Goal: Find contact information: Find contact information

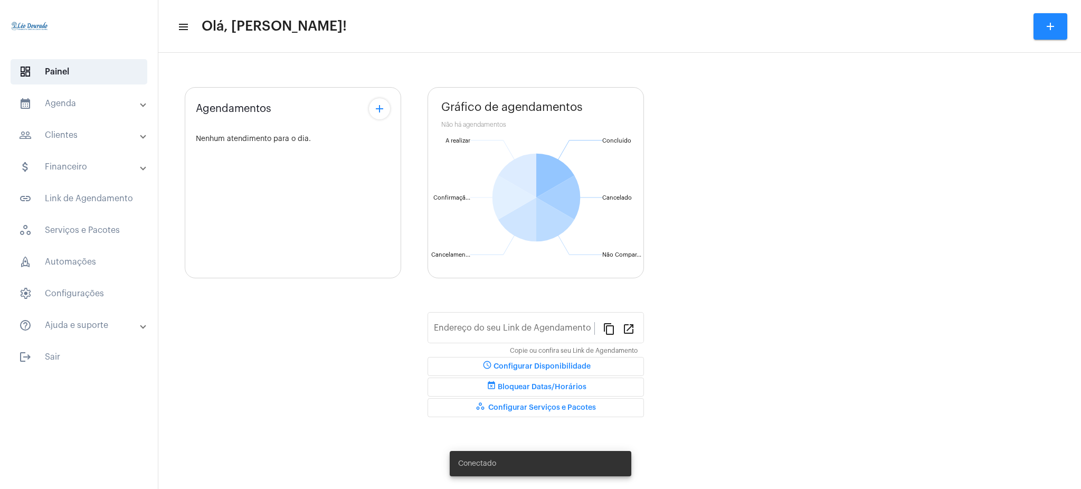
type input "[URL][DOMAIN_NAME][PERSON_NAME]"
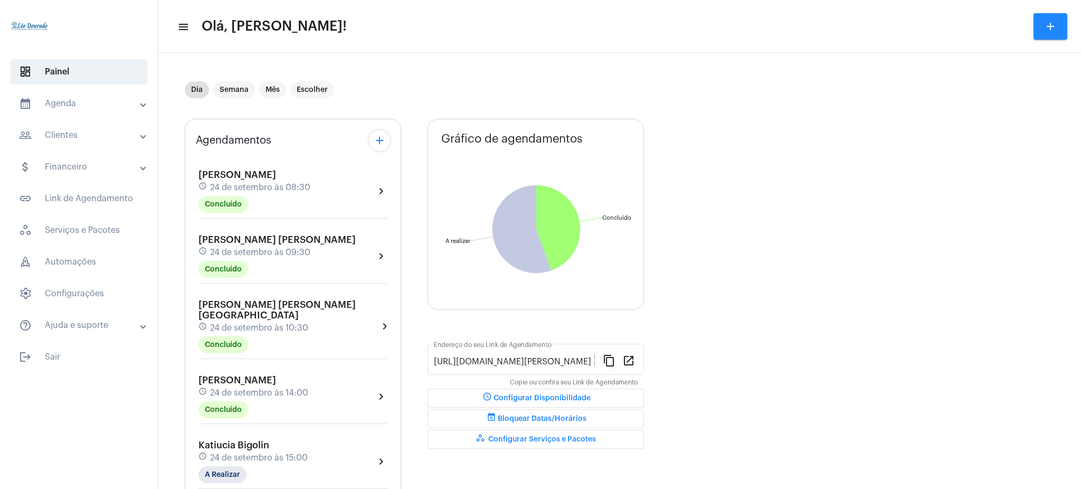
click at [97, 101] on mat-panel-title "calendar_month_outlined Agenda" at bounding box center [80, 103] width 122 height 13
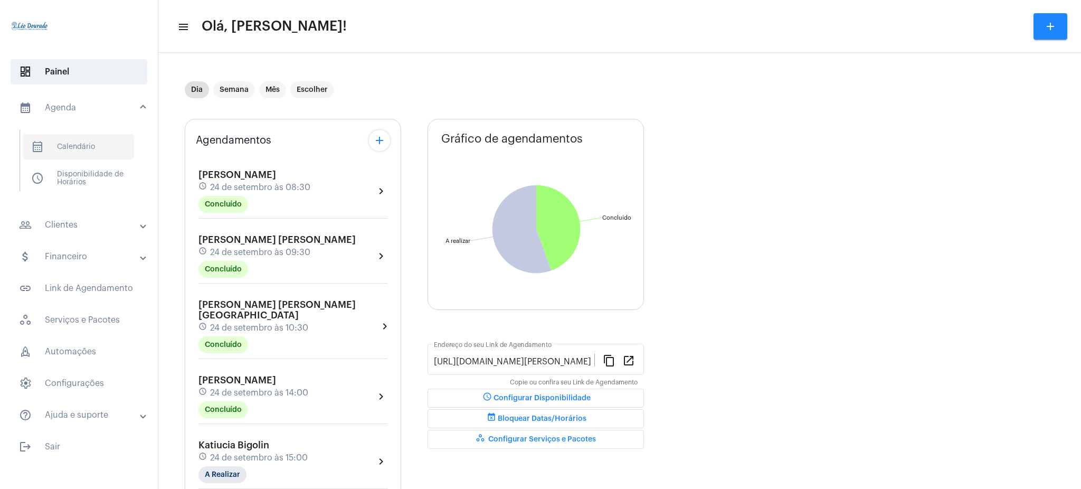
click at [92, 149] on span "calendar_month_outlined Calendário" at bounding box center [78, 146] width 111 height 25
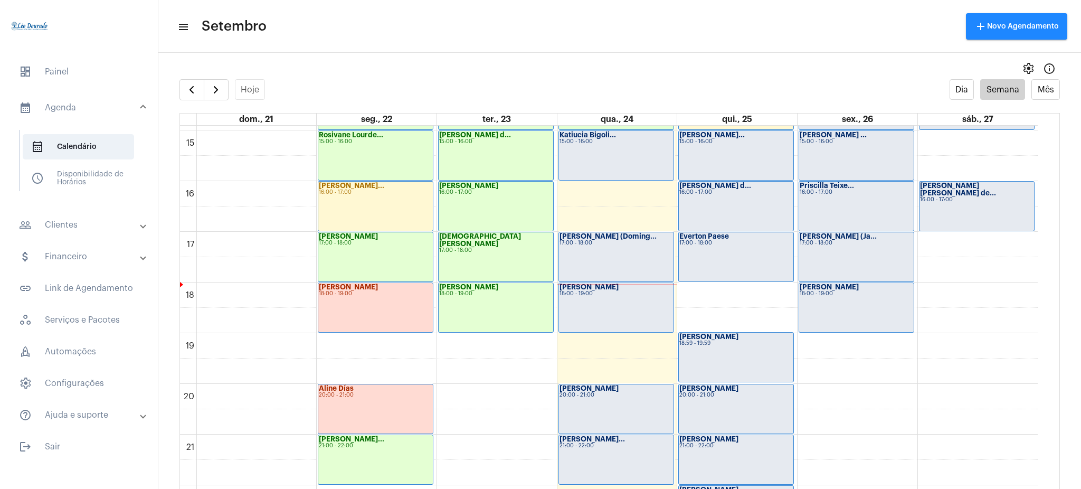
scroll to position [754, 0]
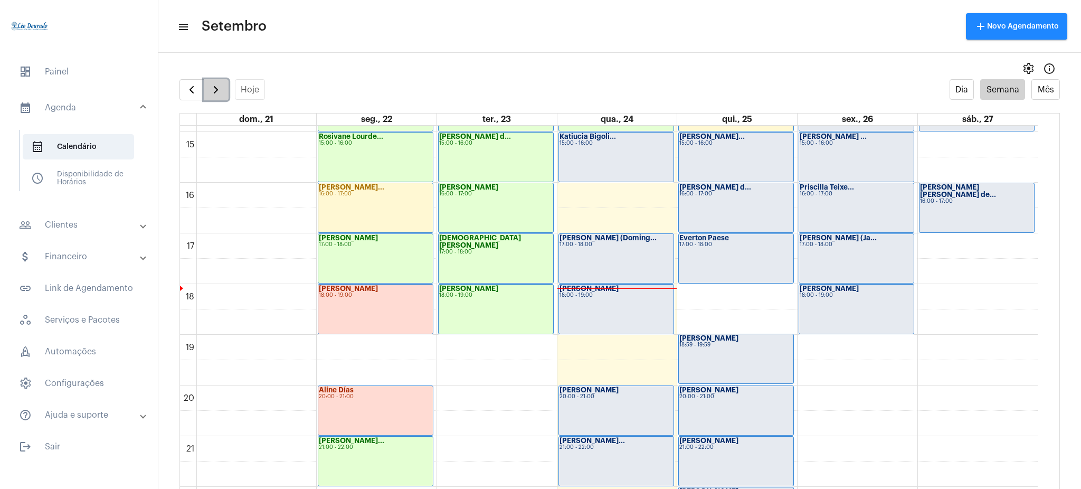
click at [207, 83] on button "button" at bounding box center [216, 89] width 25 height 21
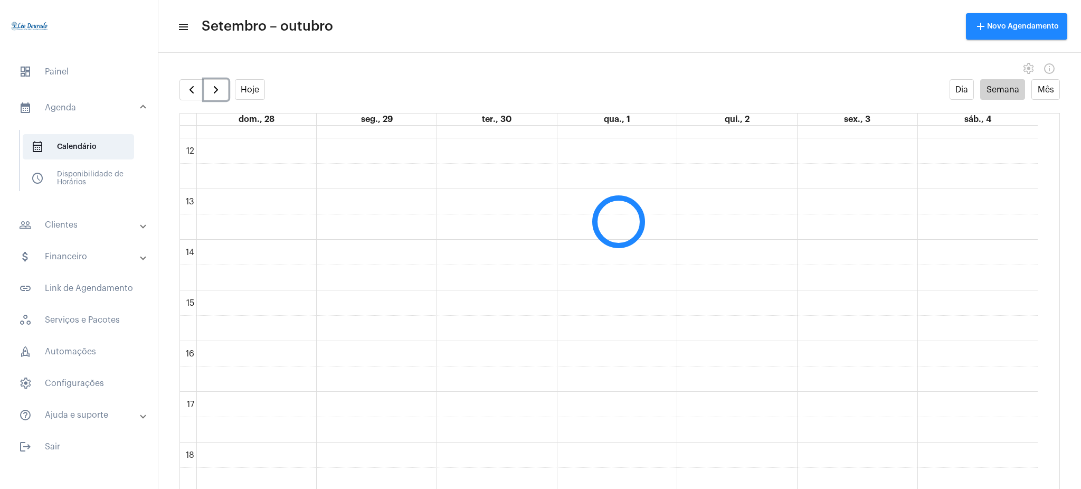
scroll to position [622, 0]
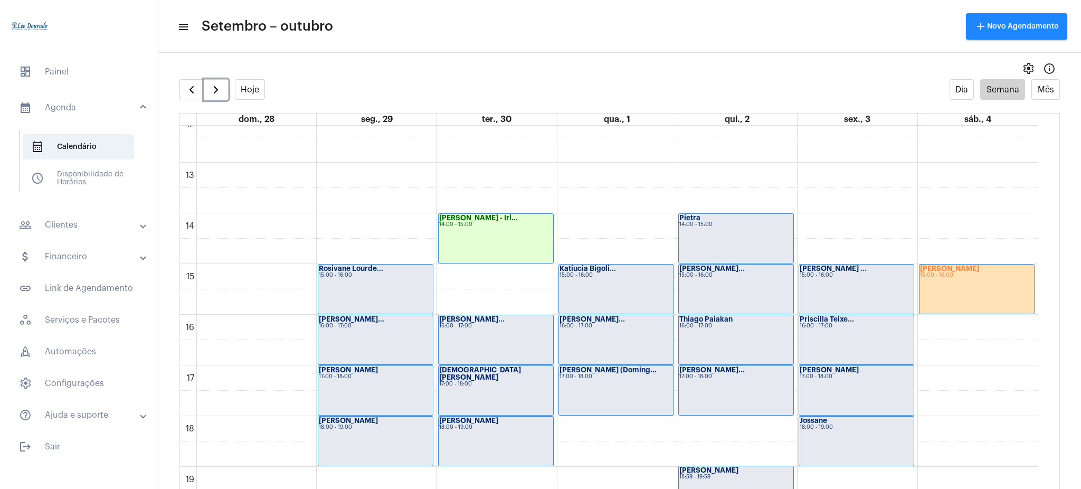
click at [459, 249] on div "[PERSON_NAME] - Irl... 14:00 - 15:00" at bounding box center [496, 238] width 115 height 49
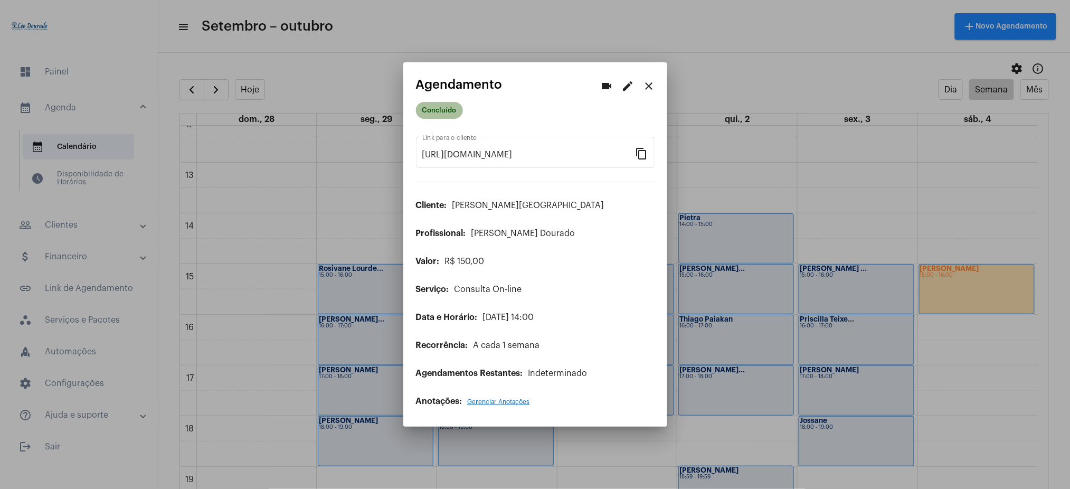
click at [442, 108] on mat-chip "Concluído" at bounding box center [439, 110] width 47 height 17
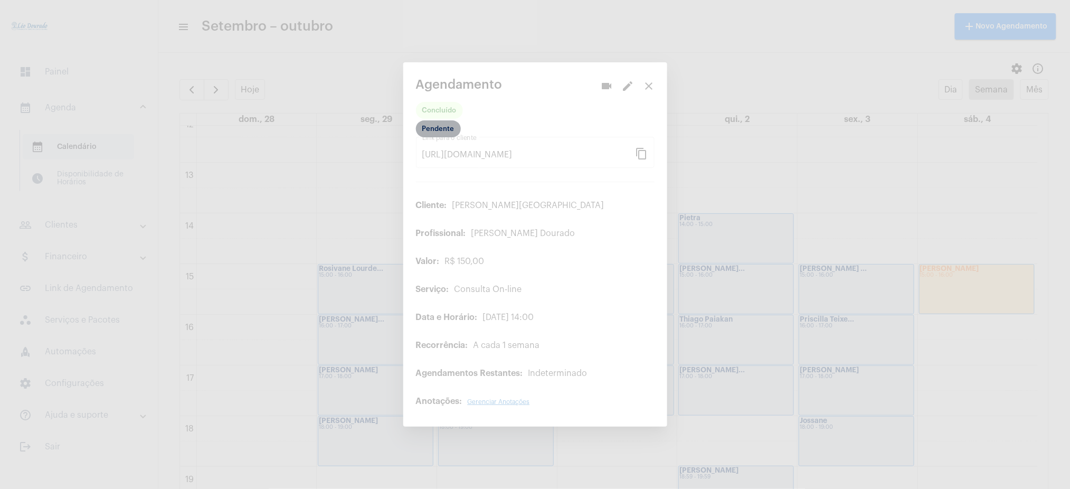
click at [440, 129] on mat-chip "Pendente" at bounding box center [438, 128] width 45 height 17
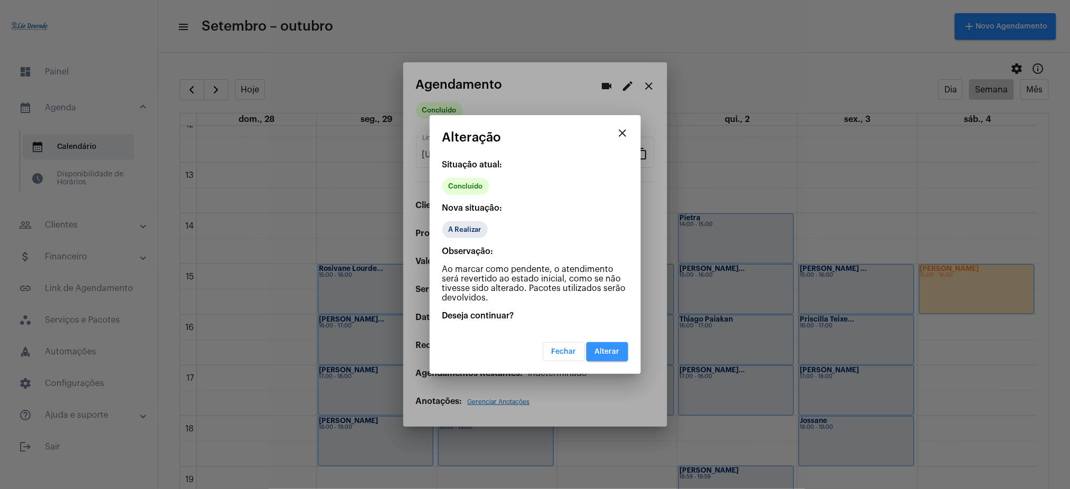
click at [597, 350] on span "Alterar" at bounding box center [607, 351] width 25 height 7
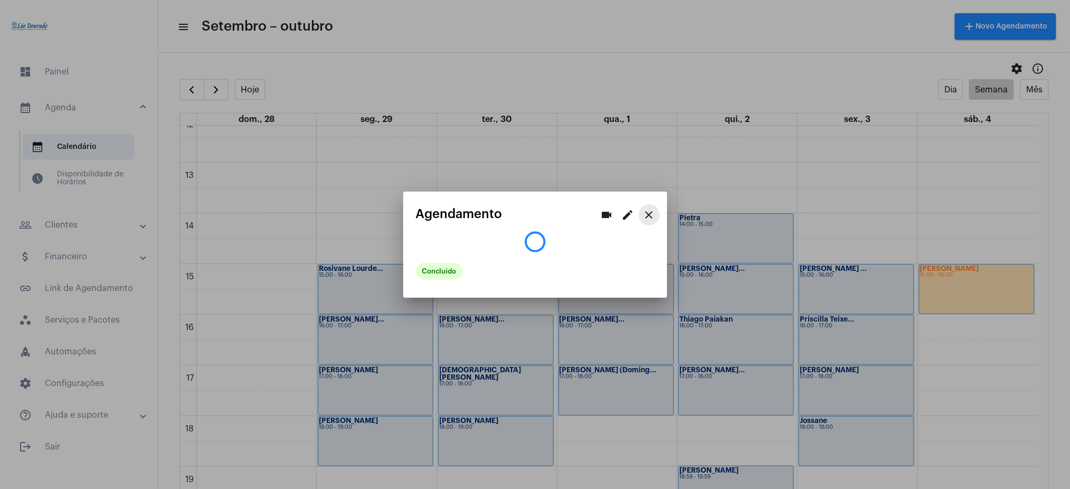
click at [647, 207] on button "close" at bounding box center [649, 214] width 21 height 21
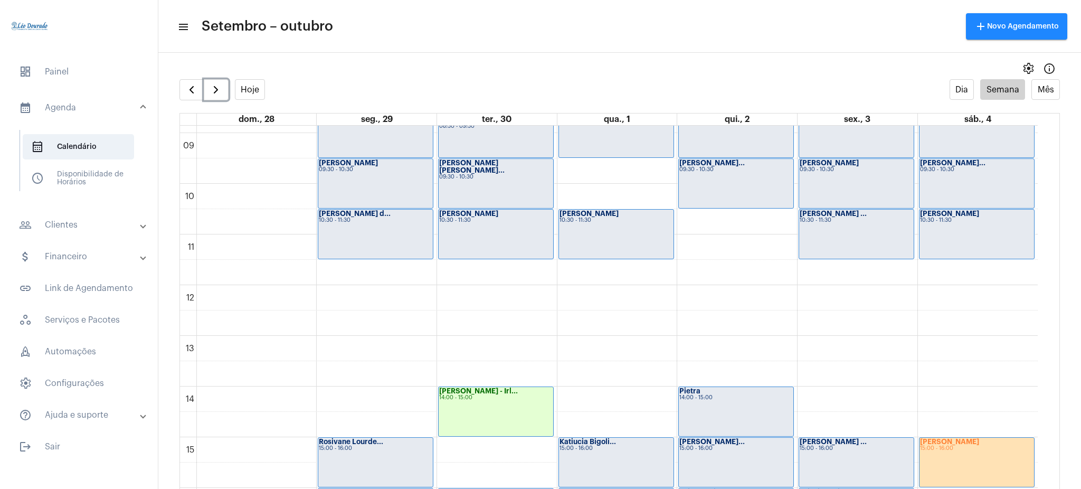
scroll to position [441, 0]
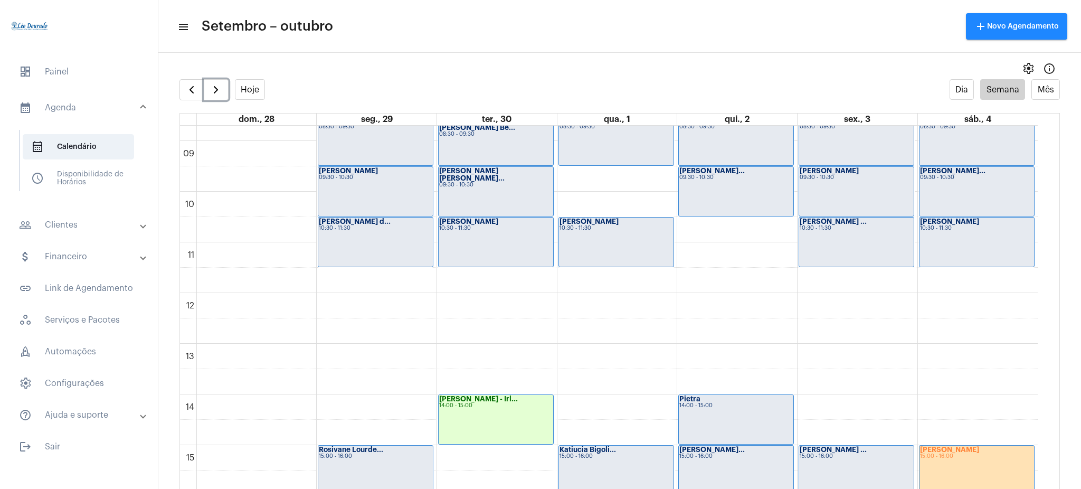
click at [350, 233] on div "[PERSON_NAME] d... 10:30 - 11:30" at bounding box center [375, 241] width 115 height 49
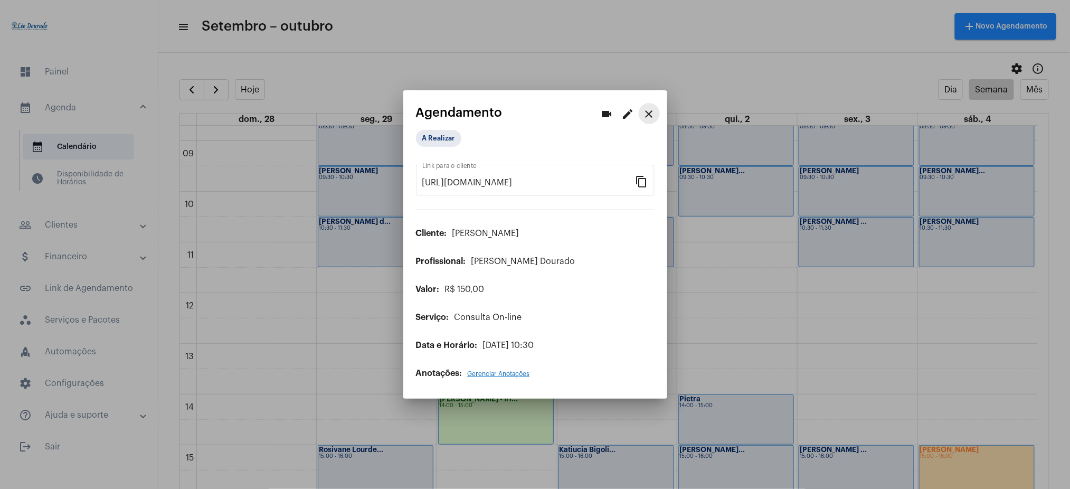
click at [648, 111] on mat-icon "close" at bounding box center [649, 114] width 13 height 13
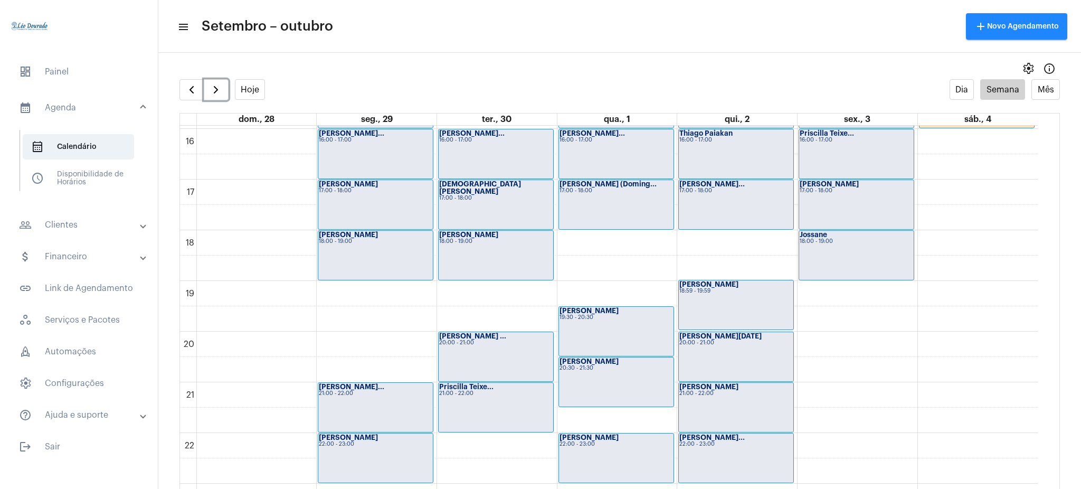
scroll to position [831, 0]
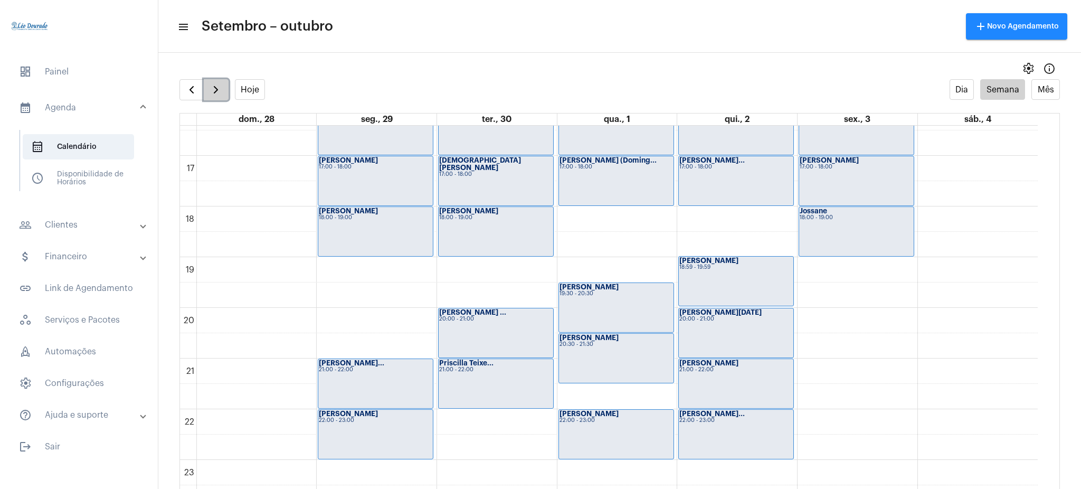
click at [217, 84] on span "button" at bounding box center [216, 89] width 13 height 13
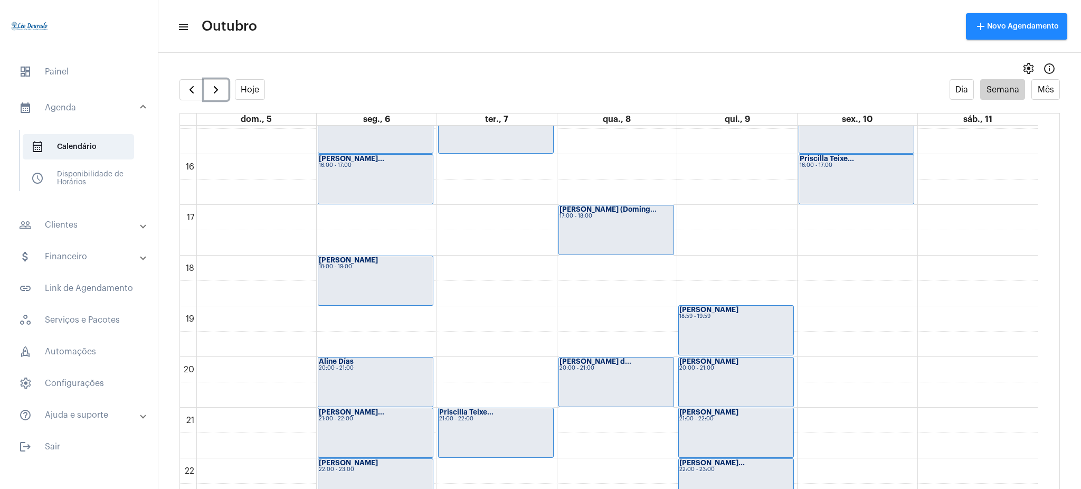
scroll to position [831, 0]
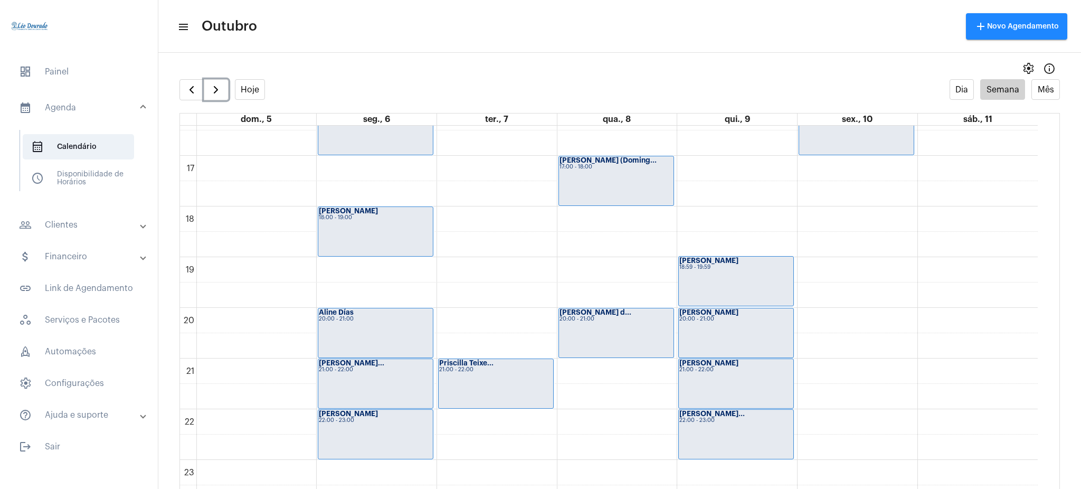
click at [597, 326] on div "[PERSON_NAME] d... 20:00 - 21:00" at bounding box center [616, 332] width 115 height 49
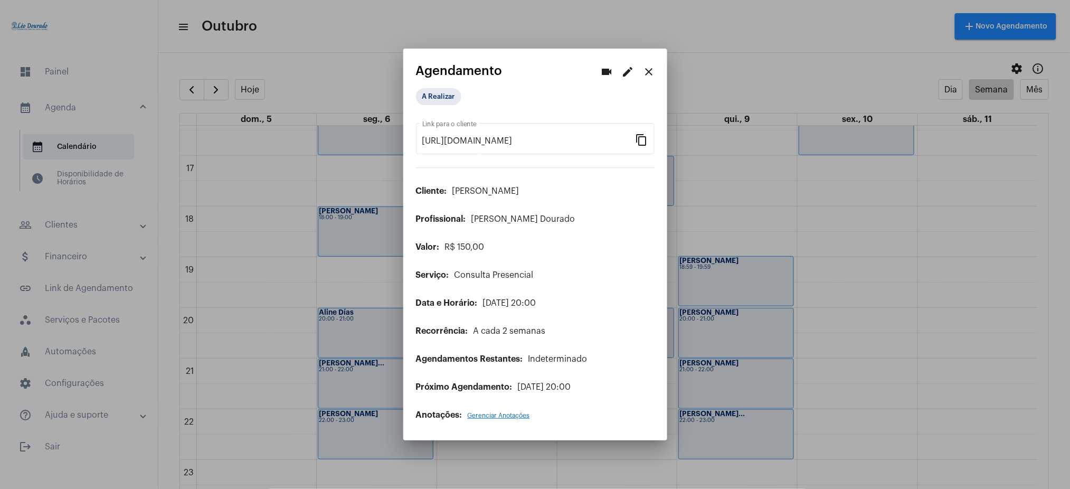
click at [646, 65] on mat-icon "close" at bounding box center [649, 71] width 13 height 13
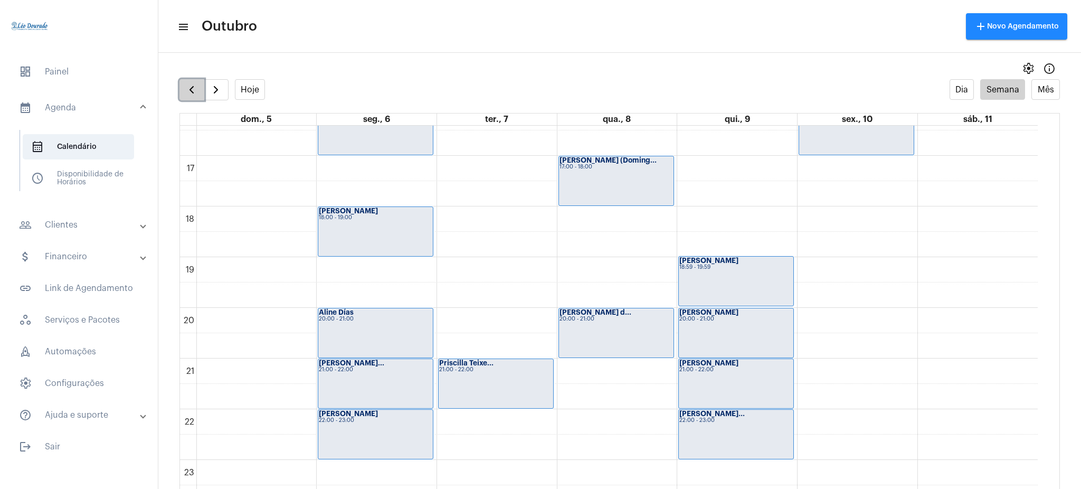
click at [187, 99] on button "button" at bounding box center [191, 89] width 25 height 21
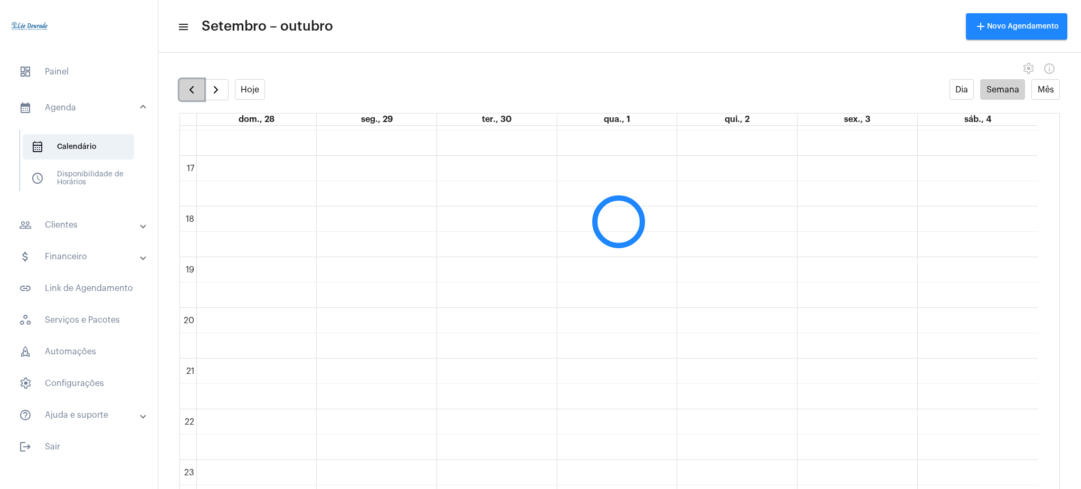
scroll to position [305, 0]
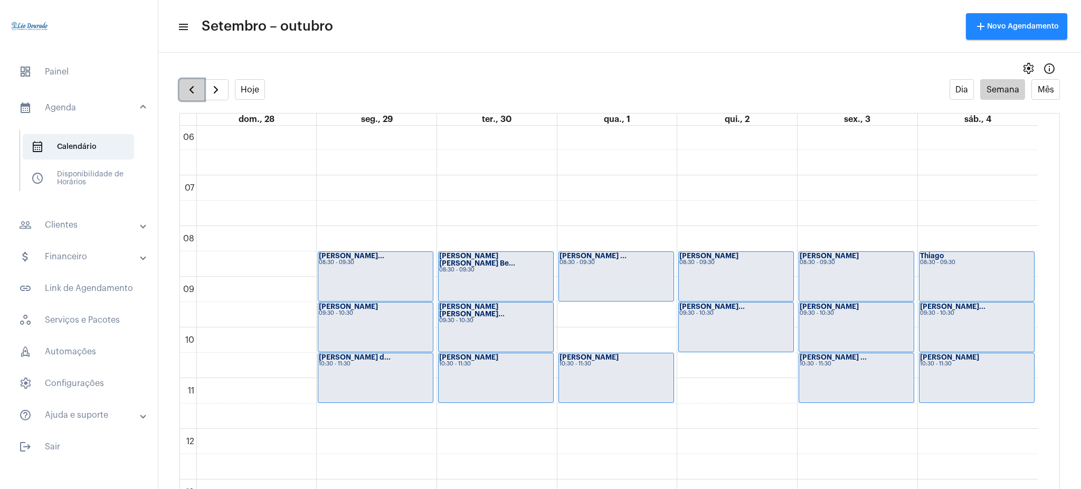
click at [187, 99] on button "button" at bounding box center [191, 89] width 25 height 21
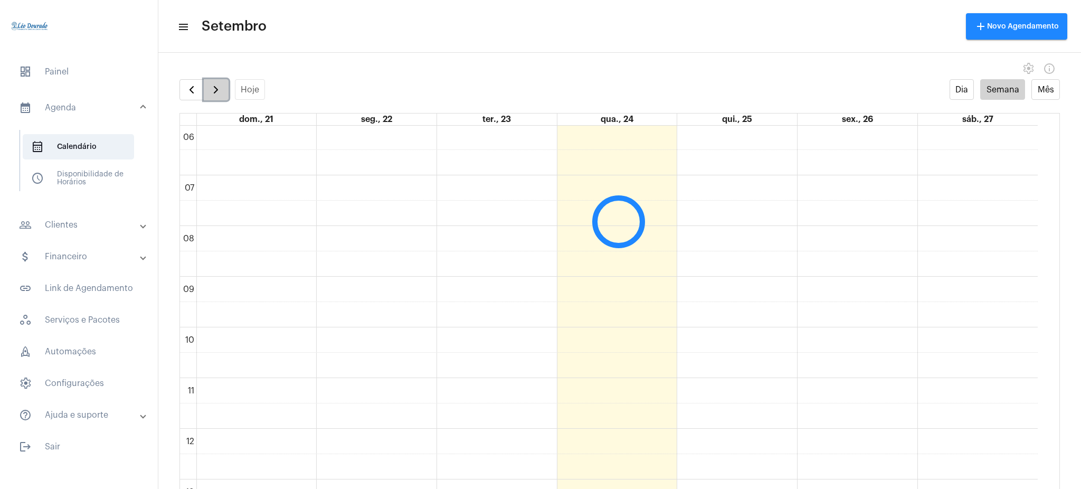
click at [213, 95] on span "button" at bounding box center [216, 89] width 13 height 13
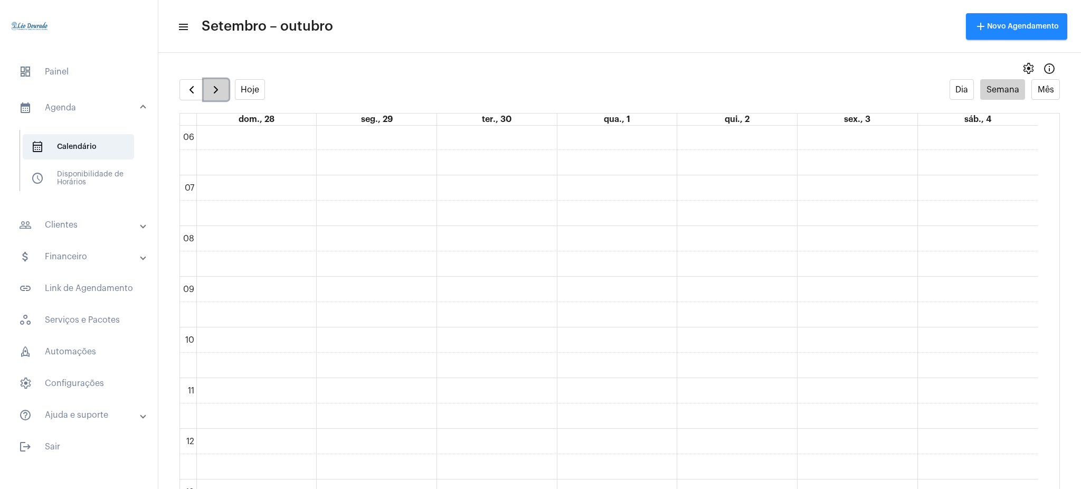
click at [213, 95] on span "button" at bounding box center [216, 89] width 13 height 13
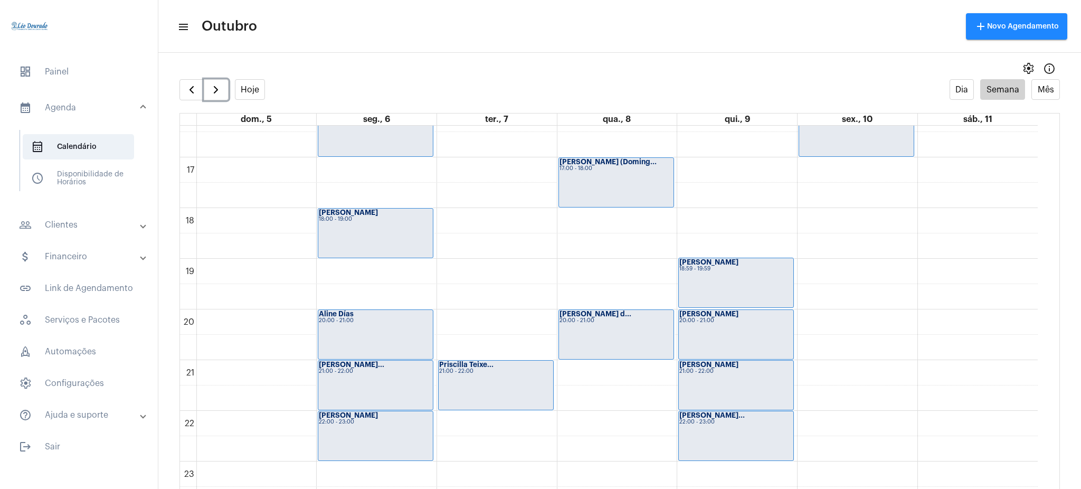
scroll to position [831, 0]
click at [210, 90] on span "button" at bounding box center [216, 89] width 13 height 13
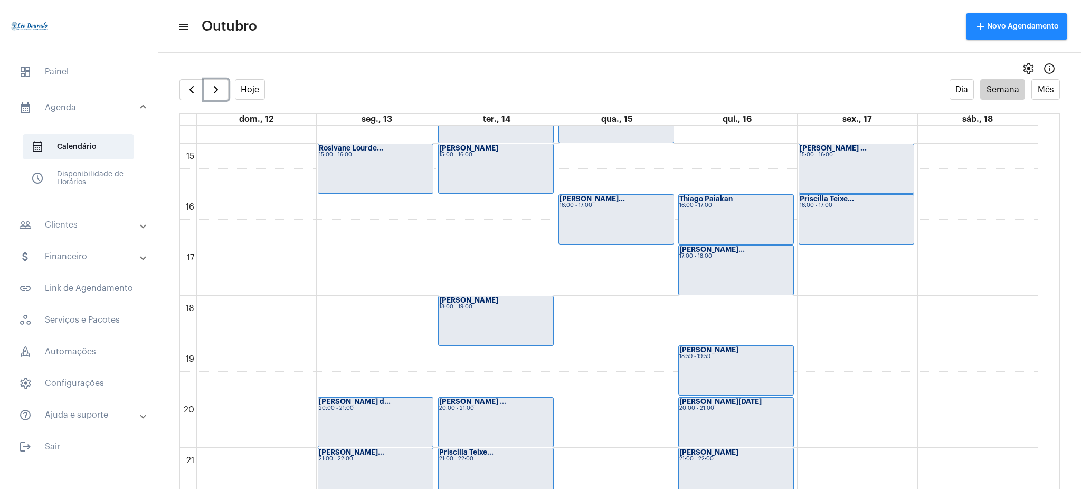
scroll to position [831, 0]
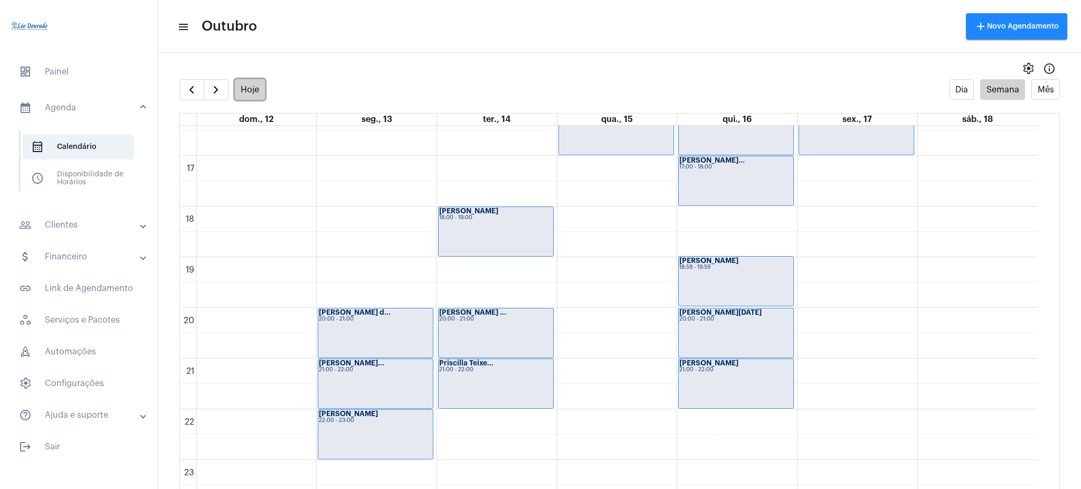
click at [248, 85] on button "Hoje" at bounding box center [250, 89] width 31 height 21
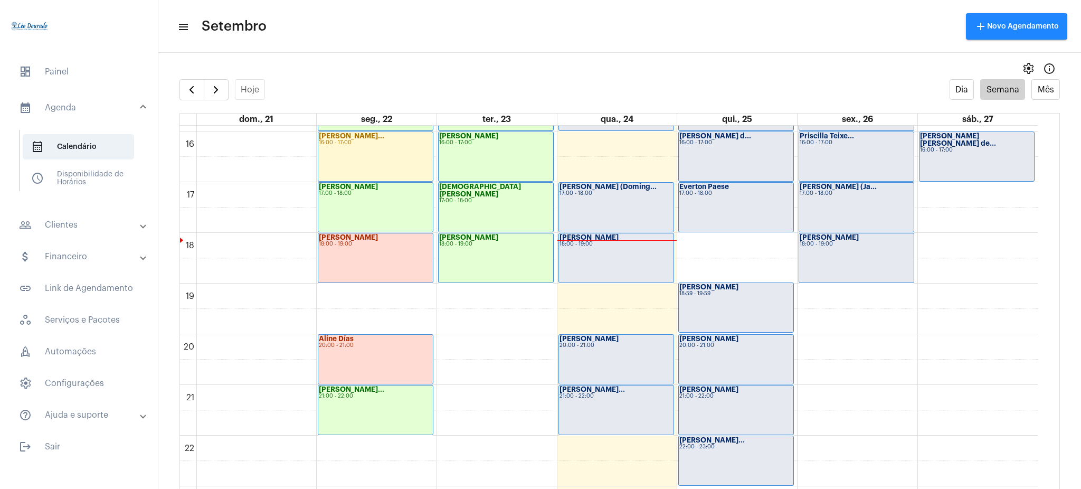
scroll to position [803, 0]
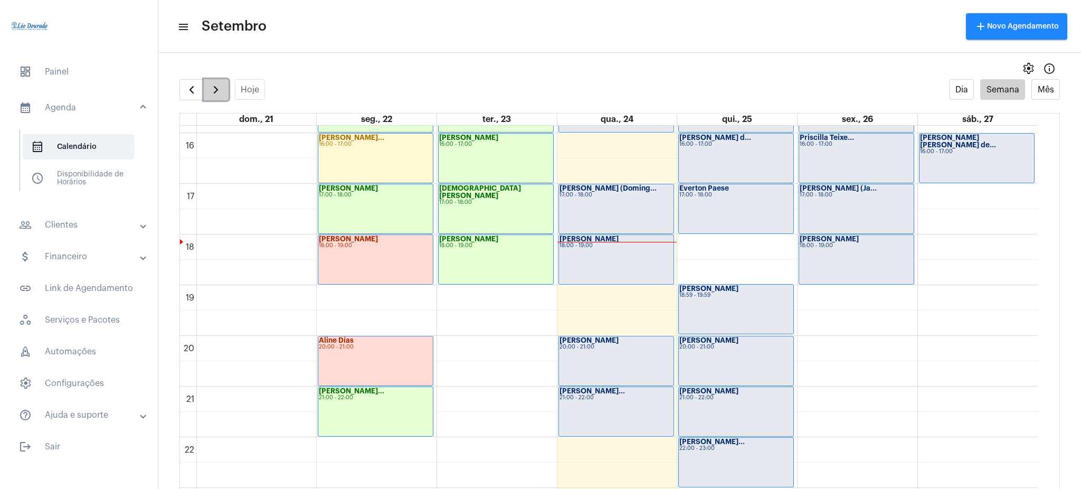
click at [212, 85] on span "button" at bounding box center [216, 89] width 13 height 13
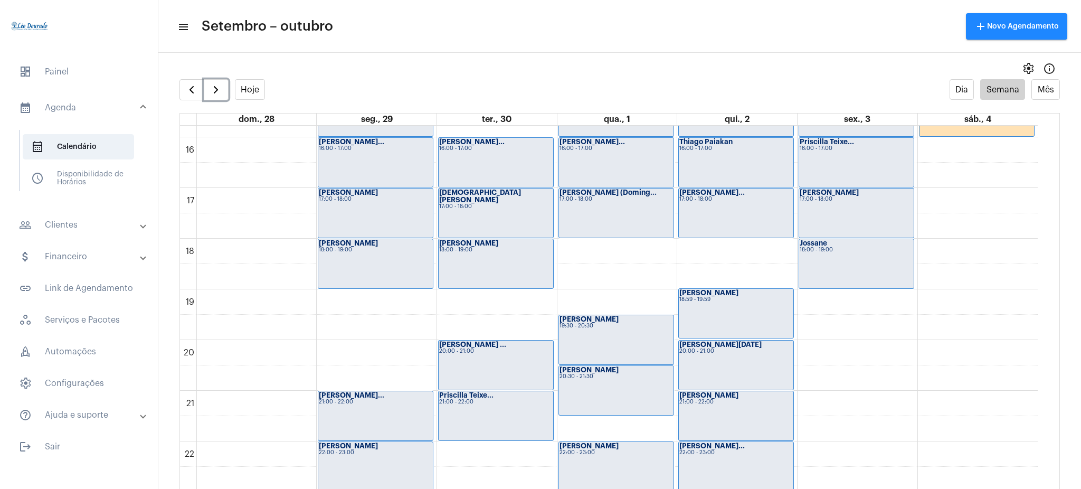
scroll to position [831, 0]
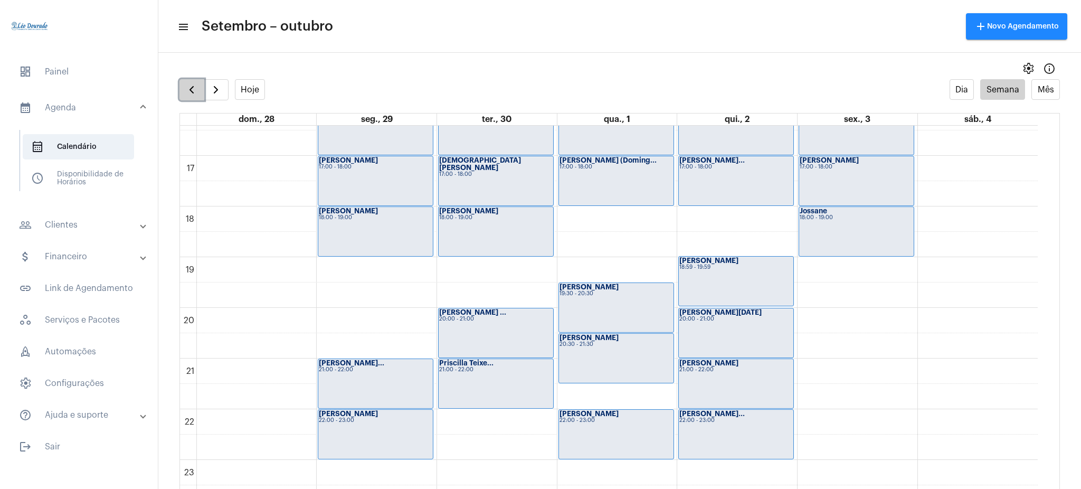
click at [195, 84] on span "button" at bounding box center [191, 89] width 13 height 13
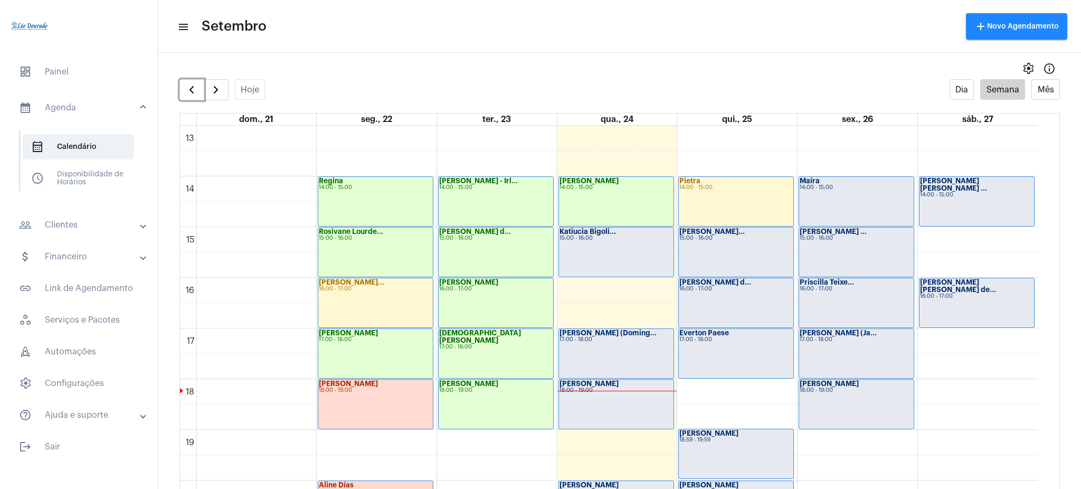
scroll to position [660, 0]
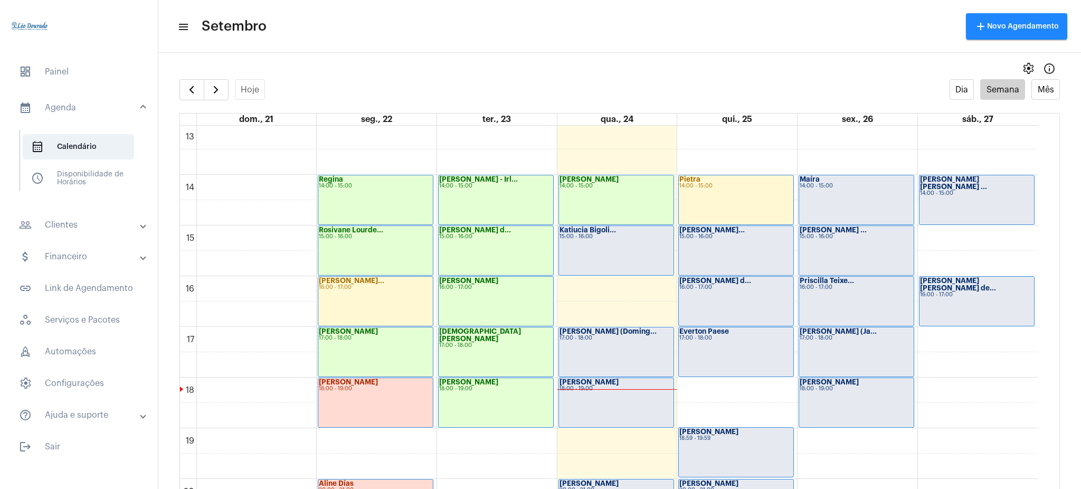
click at [116, 214] on mat-expansion-panel-header "people_outline Clientes" at bounding box center [81, 224] width 151 height 25
click at [215, 94] on span "button" at bounding box center [216, 89] width 13 height 13
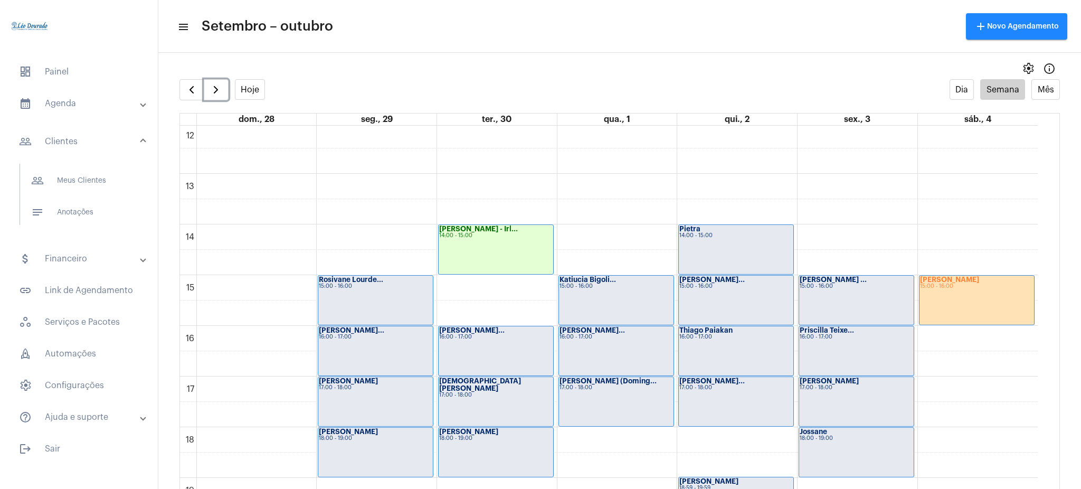
scroll to position [633, 0]
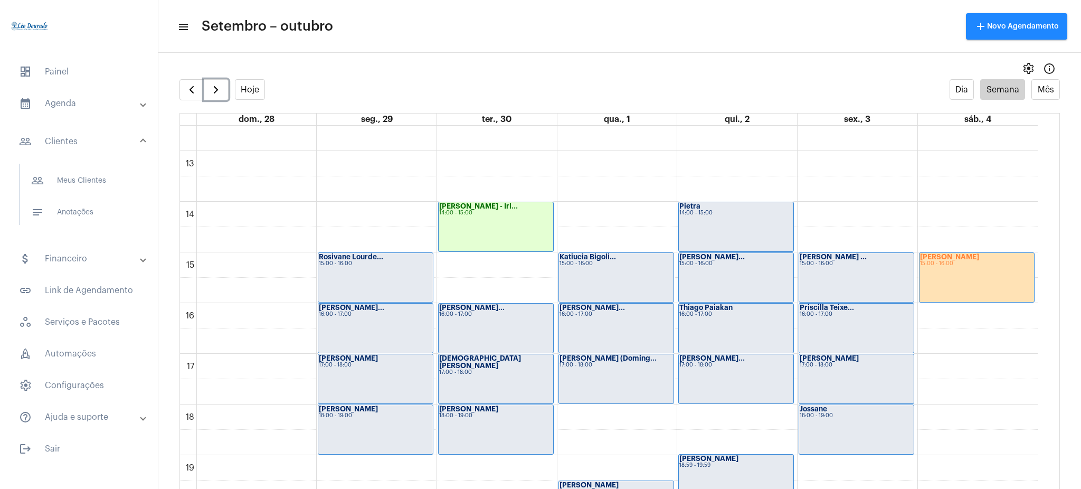
click at [955, 268] on div "[PERSON_NAME] 15:00 - 16:00" at bounding box center [976, 277] width 115 height 49
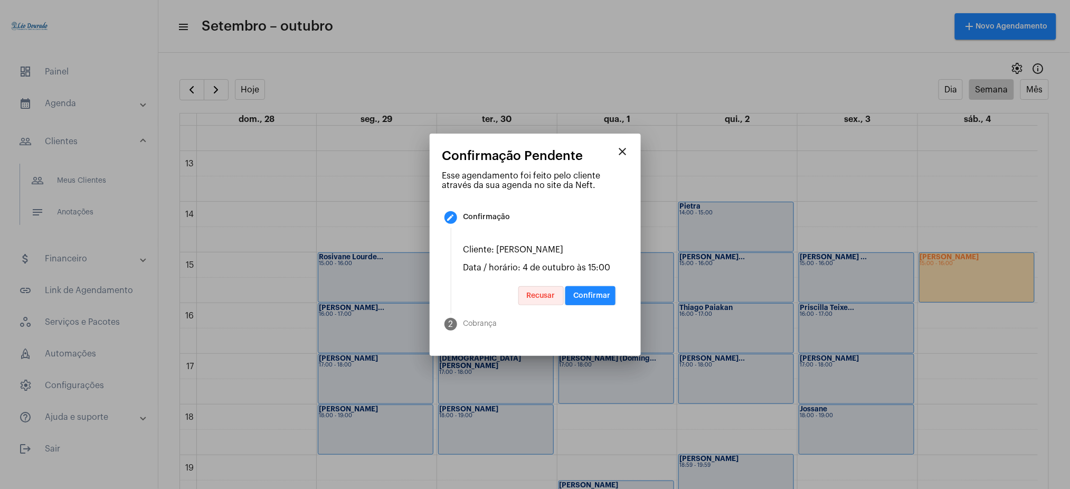
click at [547, 292] on span "Recusar" at bounding box center [541, 295] width 29 height 7
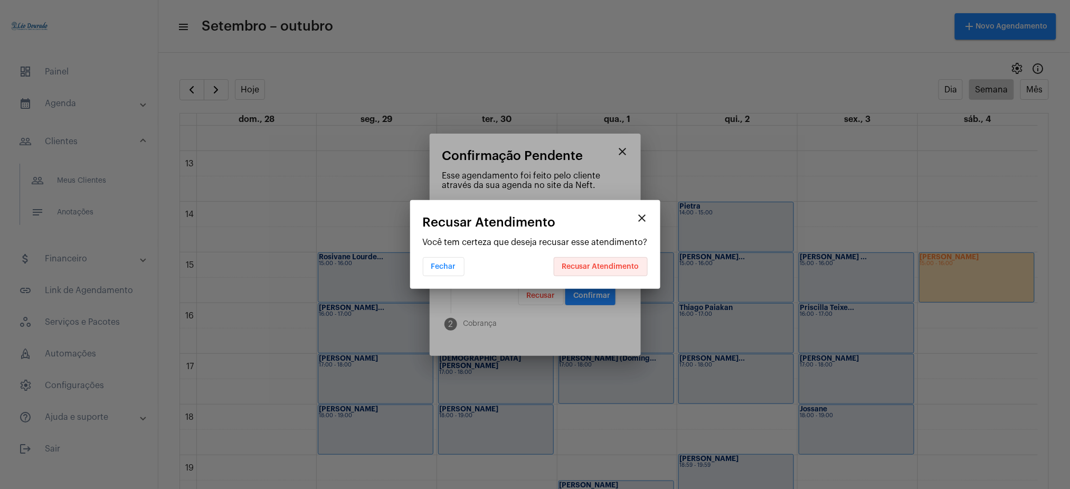
click at [620, 264] on span "Recusar Atendimento" at bounding box center [600, 266] width 77 height 7
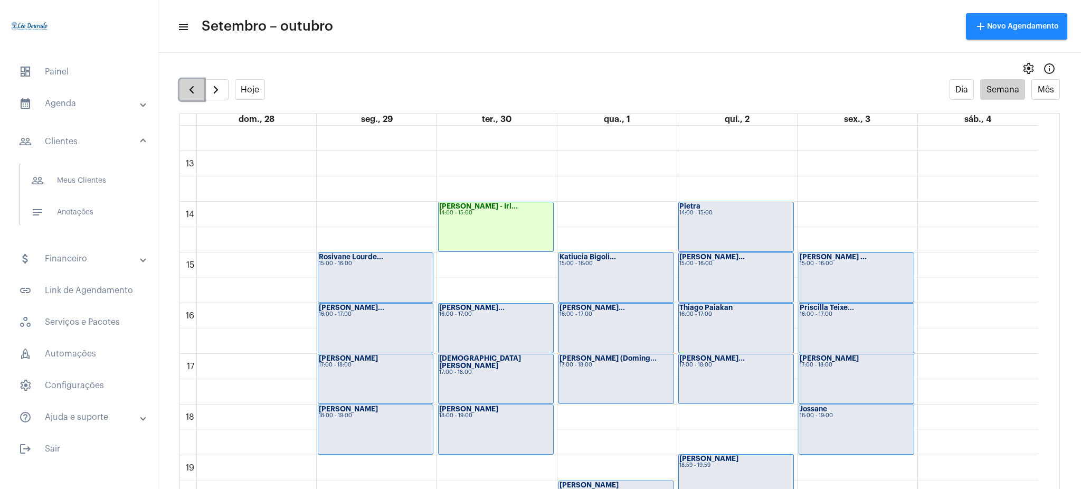
click at [201, 88] on button "button" at bounding box center [191, 89] width 25 height 21
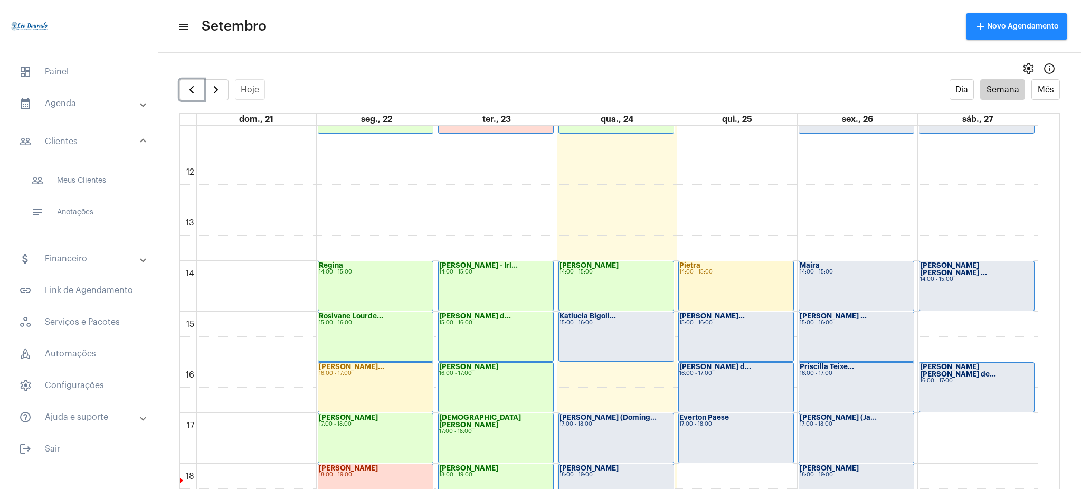
scroll to position [587, 0]
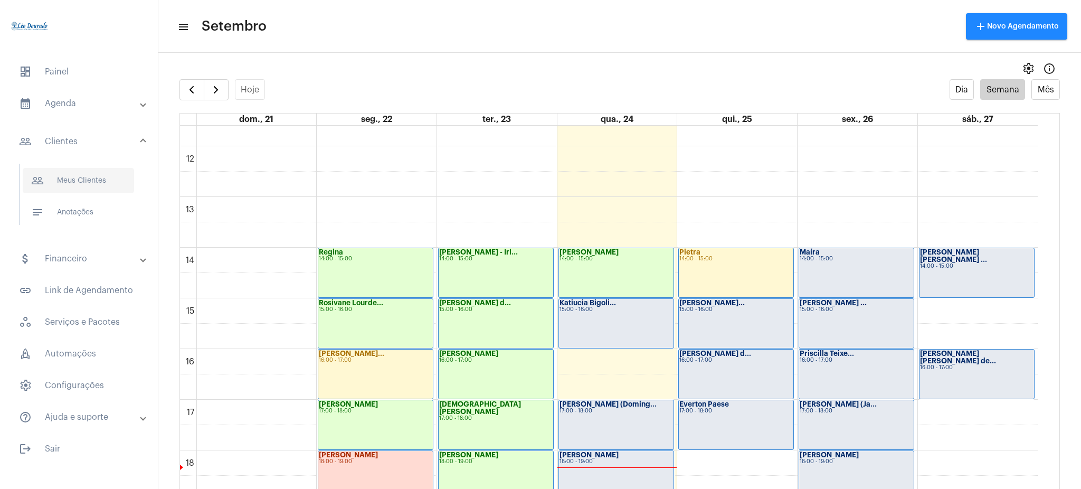
click at [96, 177] on span "people_outline Meus Clientes" at bounding box center [78, 180] width 111 height 25
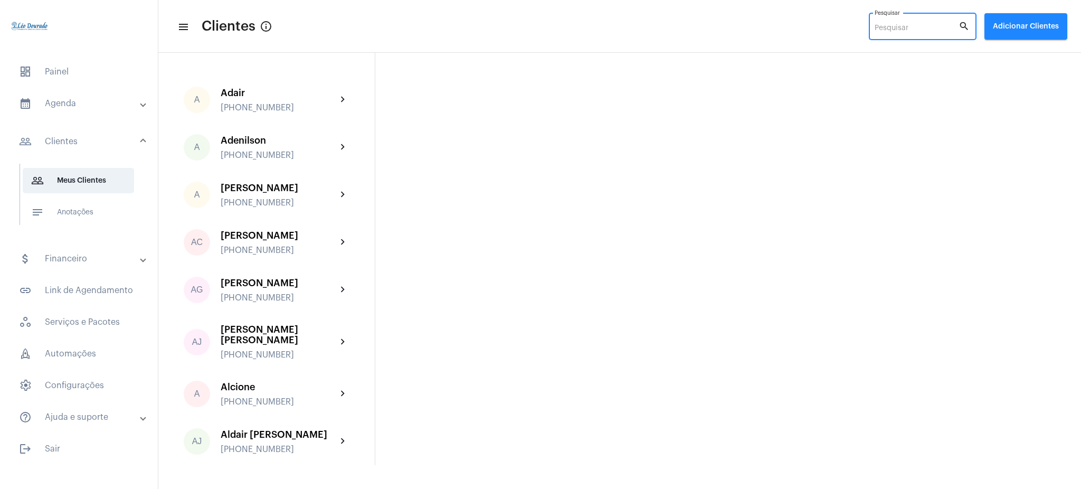
click at [916, 24] on input "Pesquisar" at bounding box center [917, 28] width 84 height 8
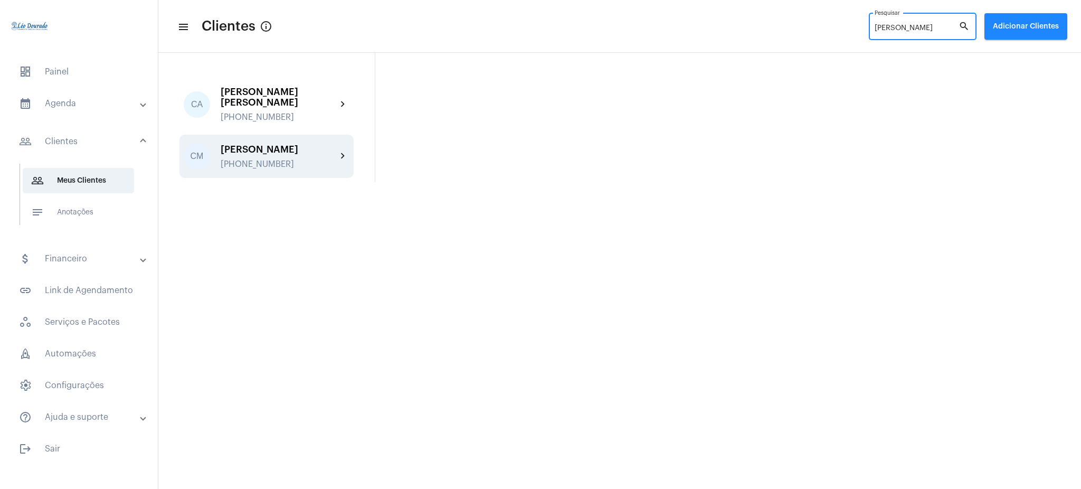
type input "[PERSON_NAME]"
click at [325, 144] on div "[PERSON_NAME]" at bounding box center [279, 149] width 116 height 11
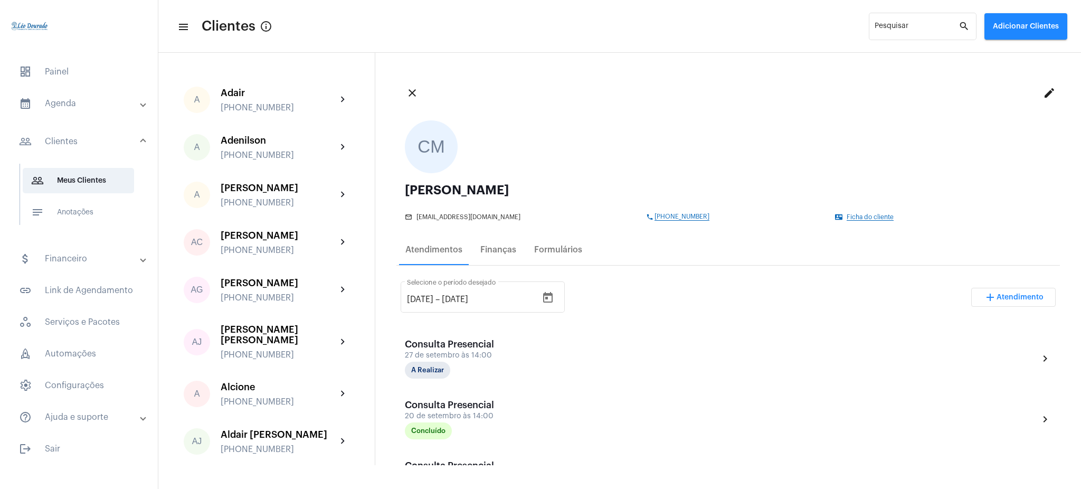
click at [654, 217] on span "[PHONE_NUMBER]" at bounding box center [681, 216] width 55 height 7
